Goal: Find specific page/section: Find specific page/section

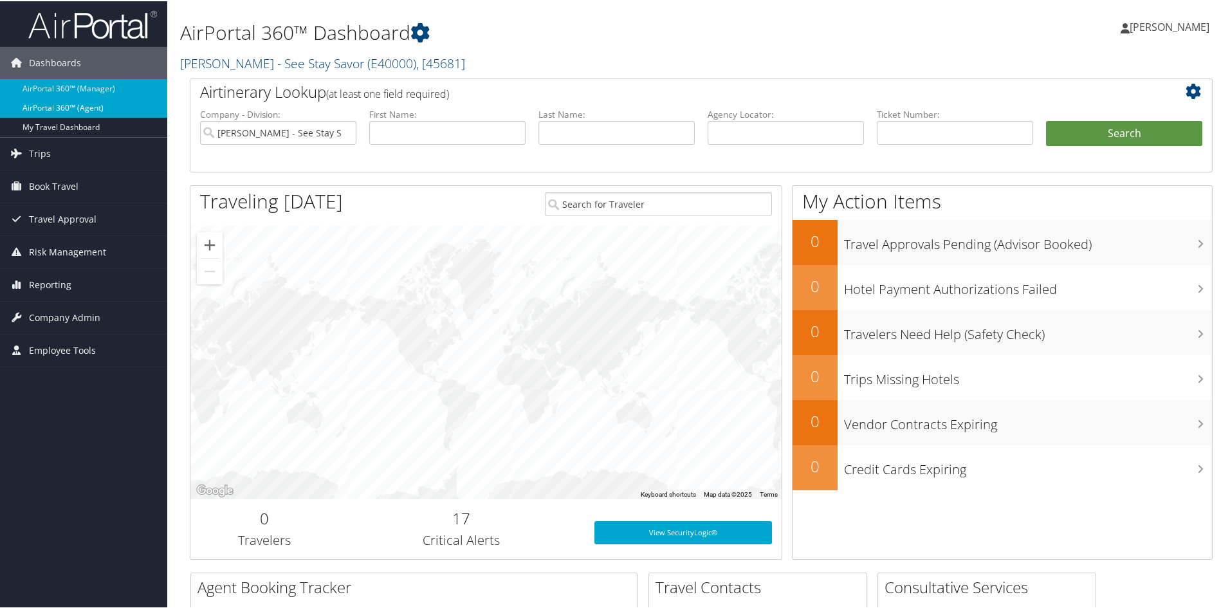
click at [97, 114] on link "AirPortal 360™ (Agent)" at bounding box center [83, 106] width 167 height 19
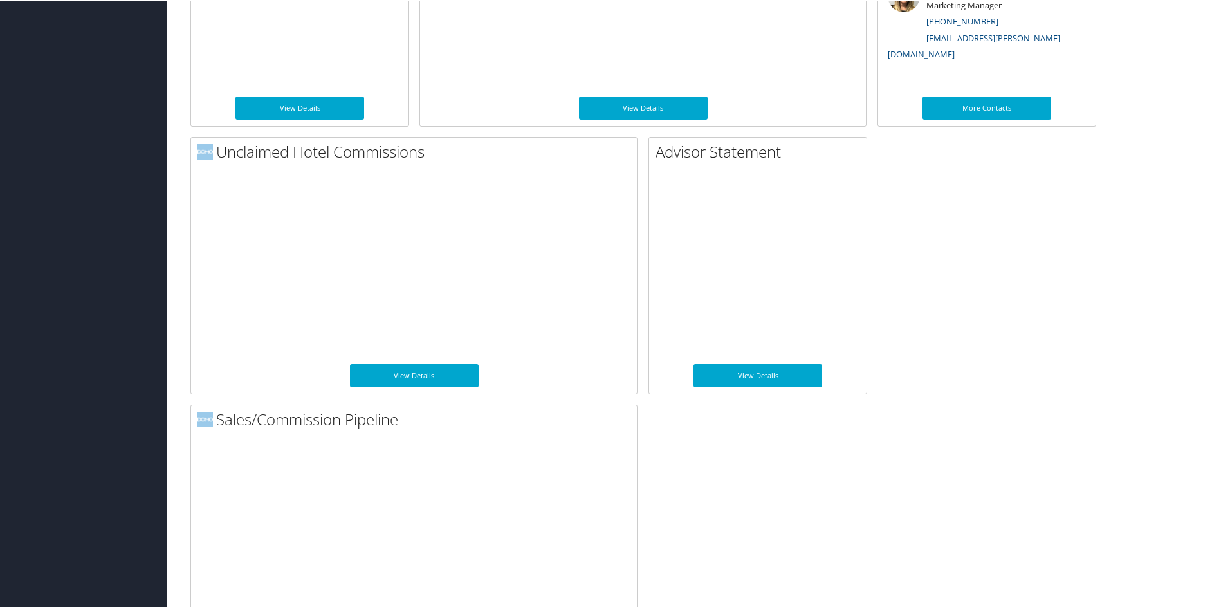
scroll to position [873, 0]
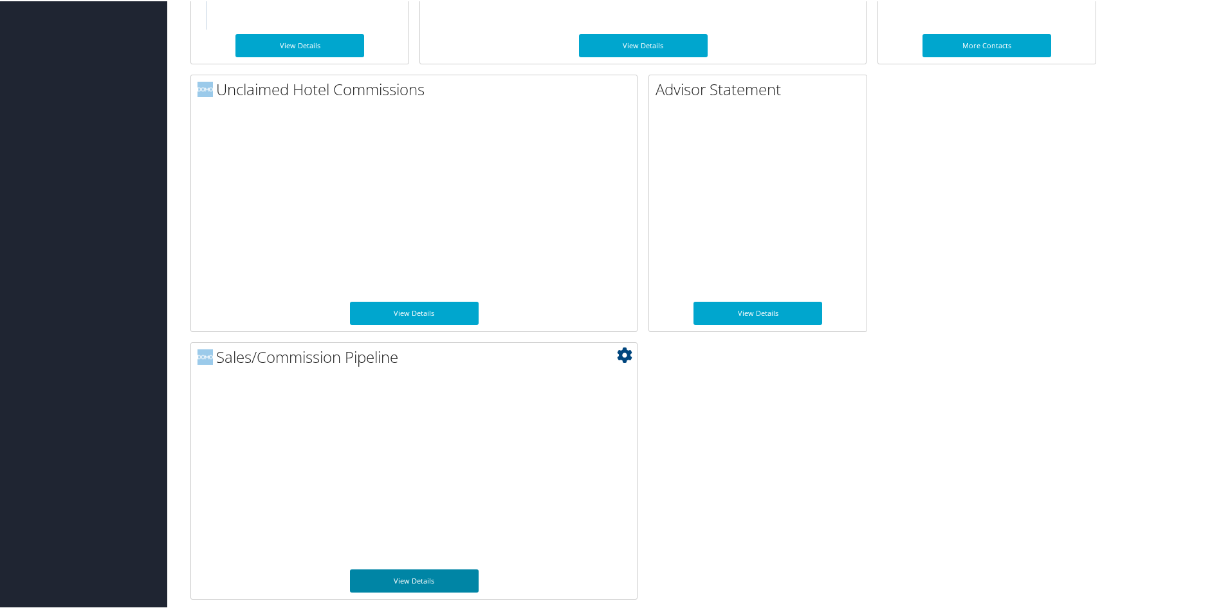
click at [408, 581] on link "View Details" at bounding box center [414, 579] width 129 height 23
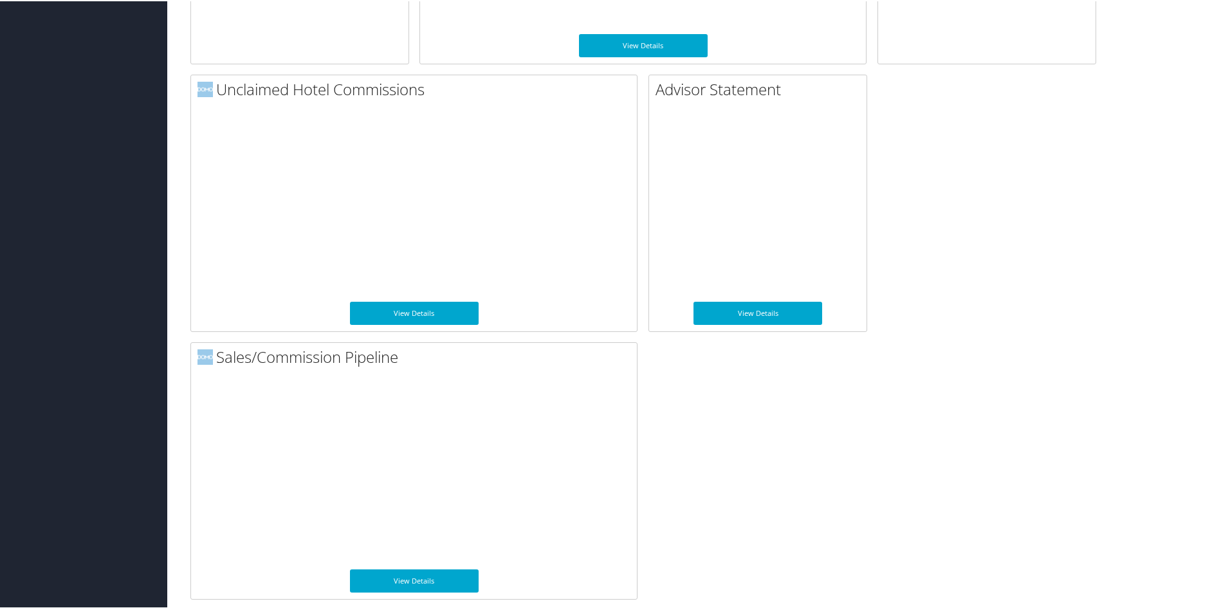
scroll to position [873, 0]
click at [415, 309] on link "View Details" at bounding box center [414, 311] width 129 height 23
